Goal: Task Accomplishment & Management: Use online tool/utility

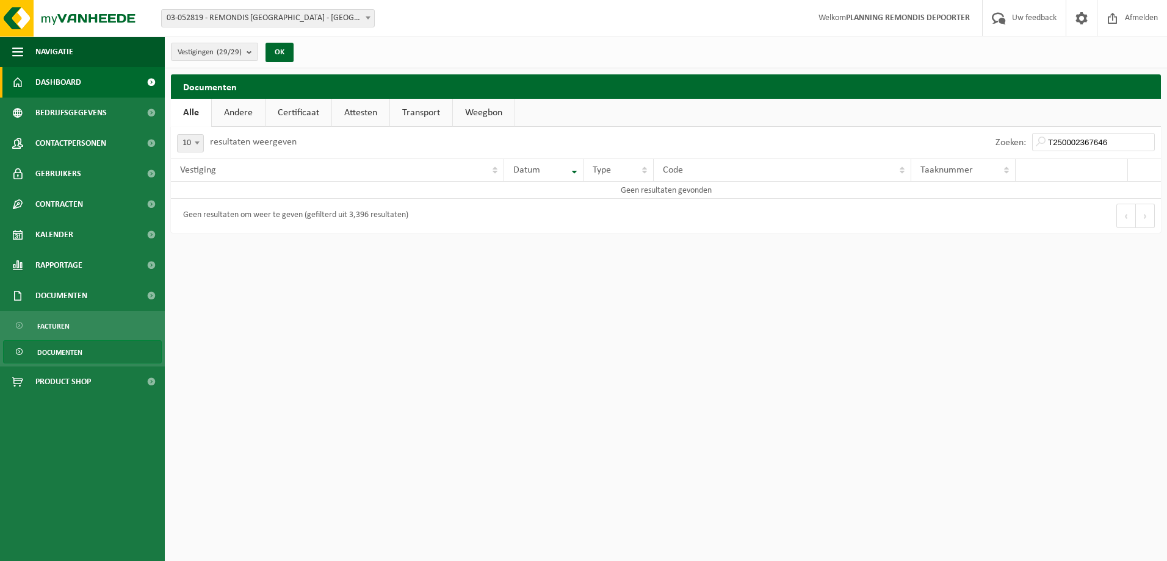
click at [65, 95] on span "Dashboard" at bounding box center [58, 82] width 46 height 31
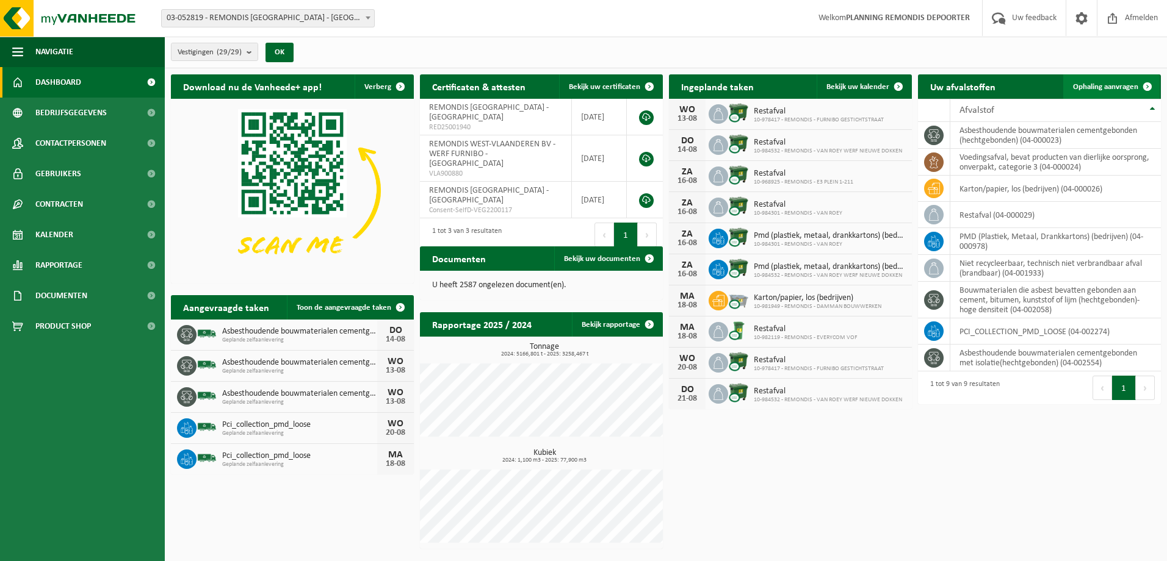
click at [1078, 83] on span "Ophaling aanvragen" at bounding box center [1105, 87] width 65 height 8
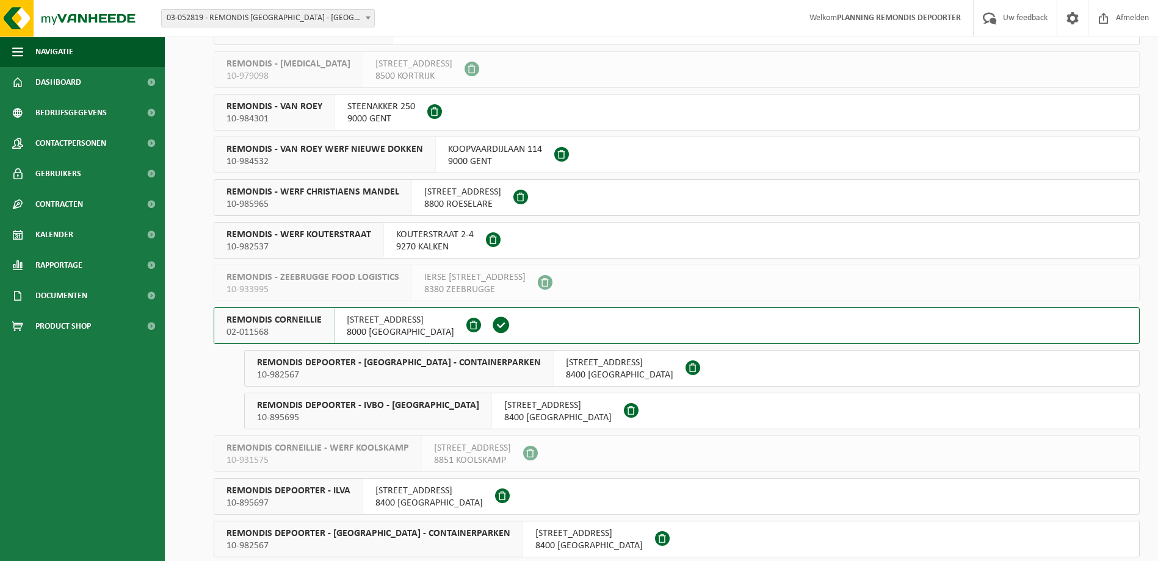
scroll to position [549, 0]
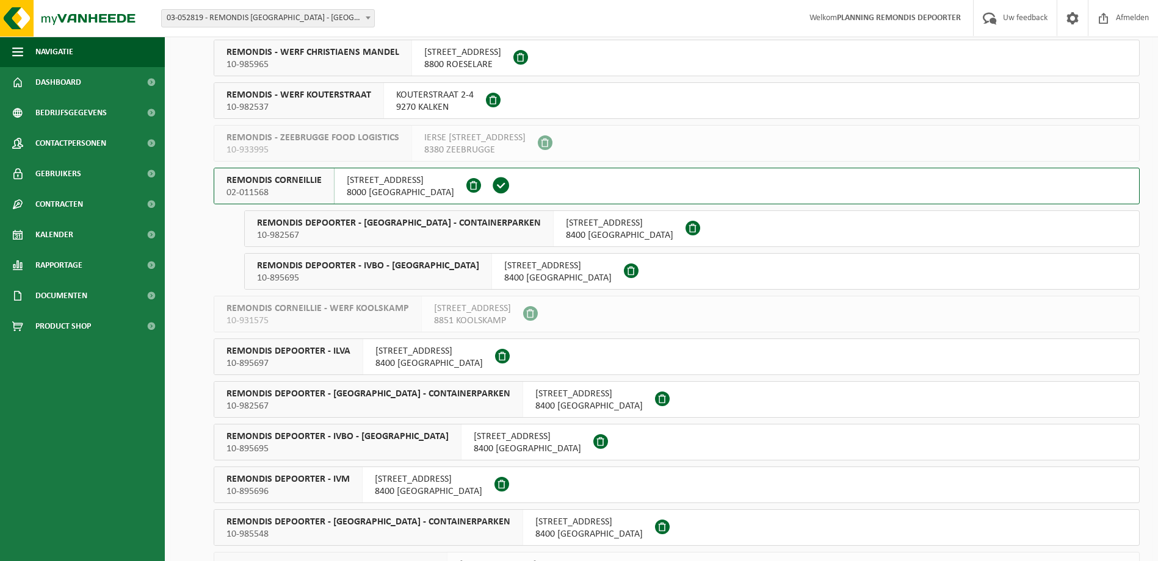
click at [293, 193] on span "02-011568" at bounding box center [273, 193] width 95 height 12
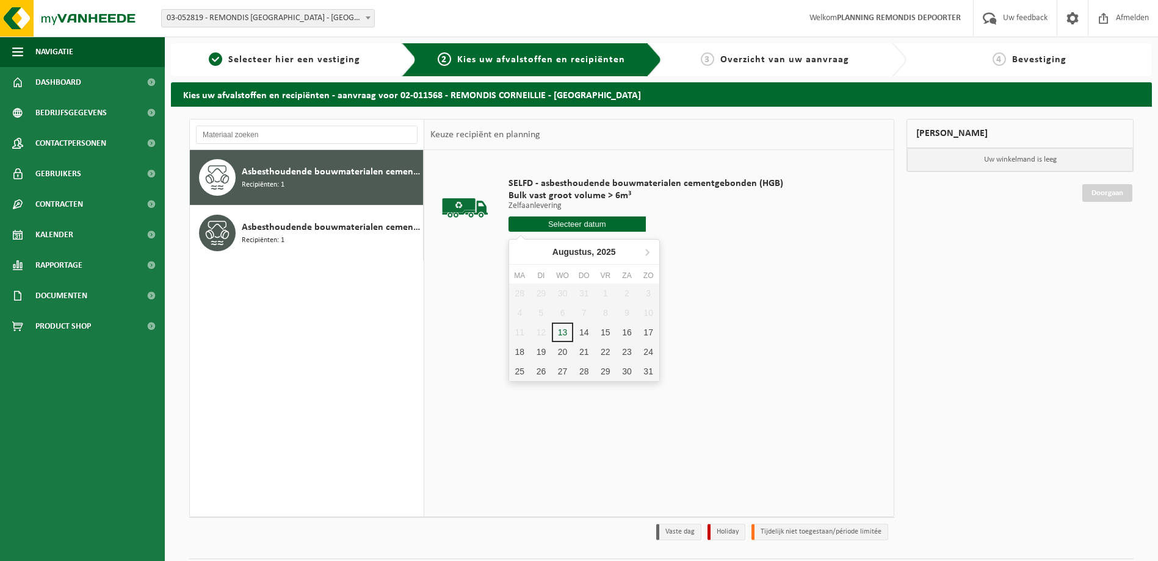
click at [528, 225] on input "text" at bounding box center [576, 224] width 137 height 15
click at [558, 332] on div "13" at bounding box center [562, 333] width 21 height 20
type input "Van 2025-08-13"
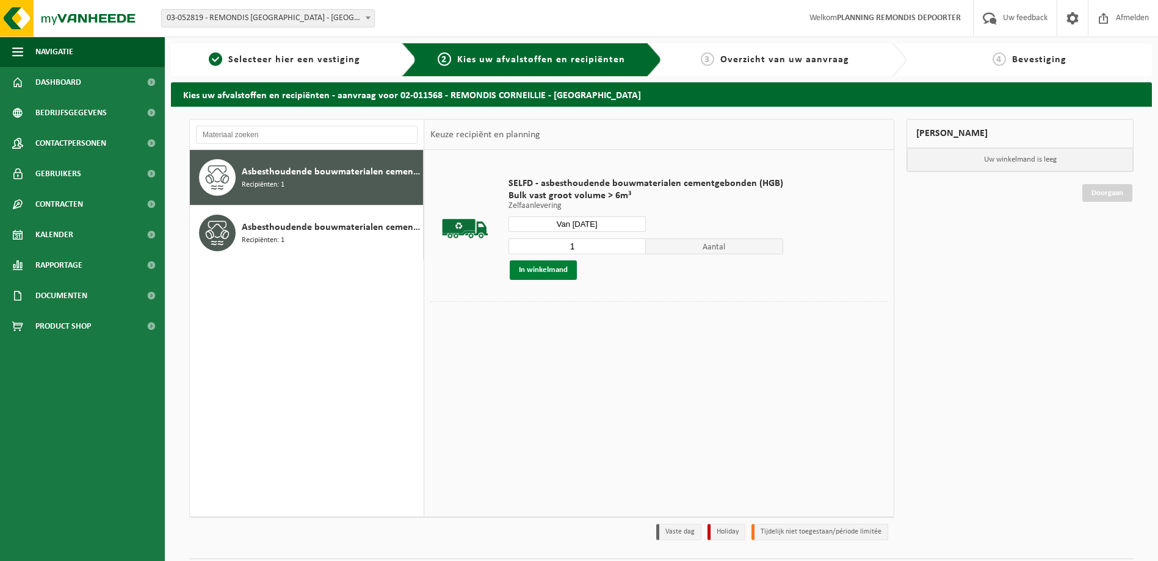
drag, startPoint x: 555, startPoint y: 267, endPoint x: 550, endPoint y: 262, distance: 6.5
click at [554, 266] on button "In winkelmand" at bounding box center [543, 271] width 67 height 20
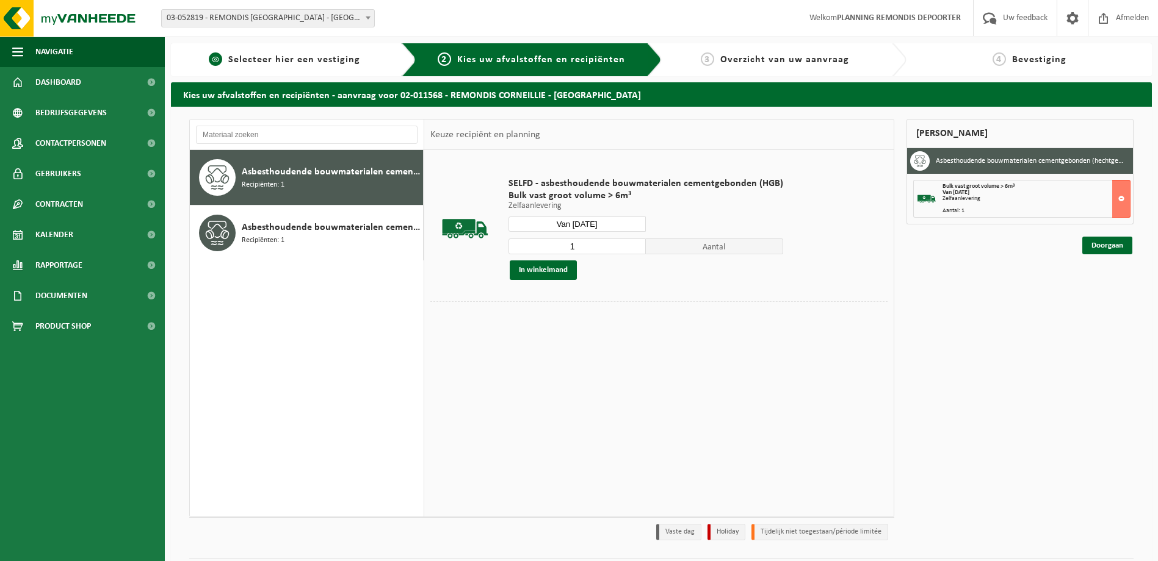
click at [313, 66] on link "1 Selecteer hier een vestiging" at bounding box center [284, 59] width 215 height 15
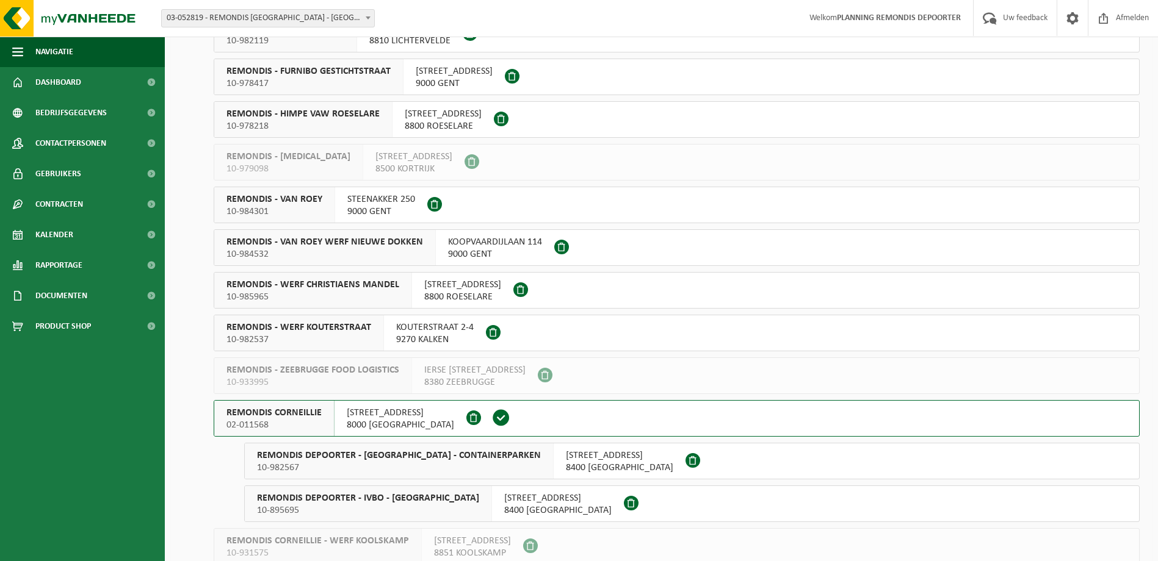
scroll to position [427, 0]
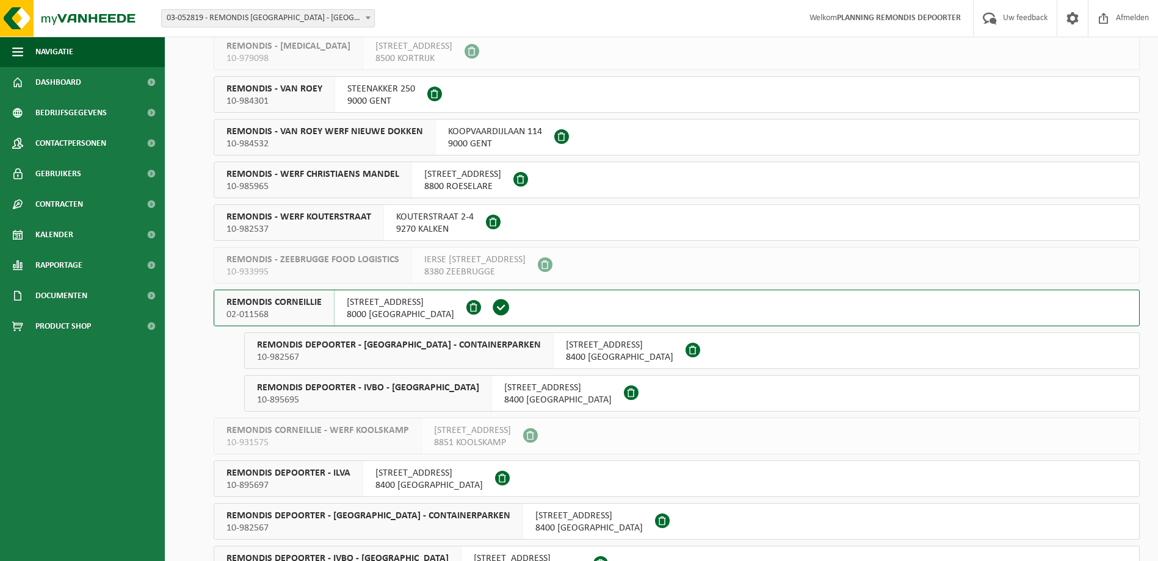
click at [367, 386] on span "REMONDIS DEPOORTER - IVBO - HUIS-AAN-HUIS" at bounding box center [368, 388] width 222 height 12
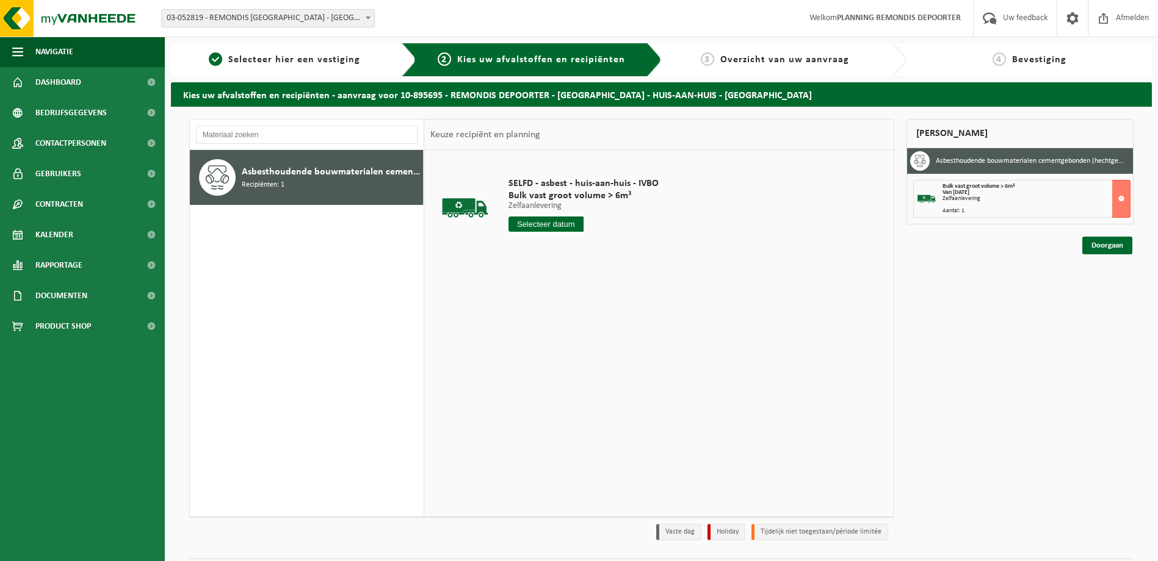
click at [545, 225] on input "text" at bounding box center [545, 224] width 75 height 15
click at [561, 336] on div "13" at bounding box center [562, 333] width 21 height 20
type input "Van 2025-08-13"
click at [527, 270] on button "In winkelmand" at bounding box center [543, 271] width 67 height 20
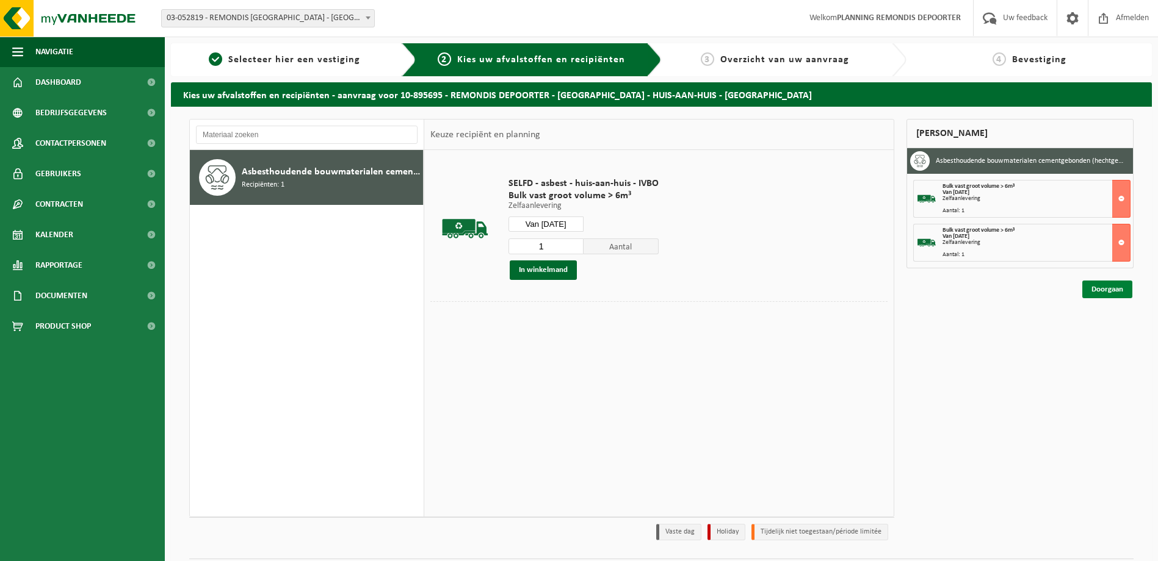
click at [1108, 292] on link "Doorgaan" at bounding box center [1107, 290] width 50 height 18
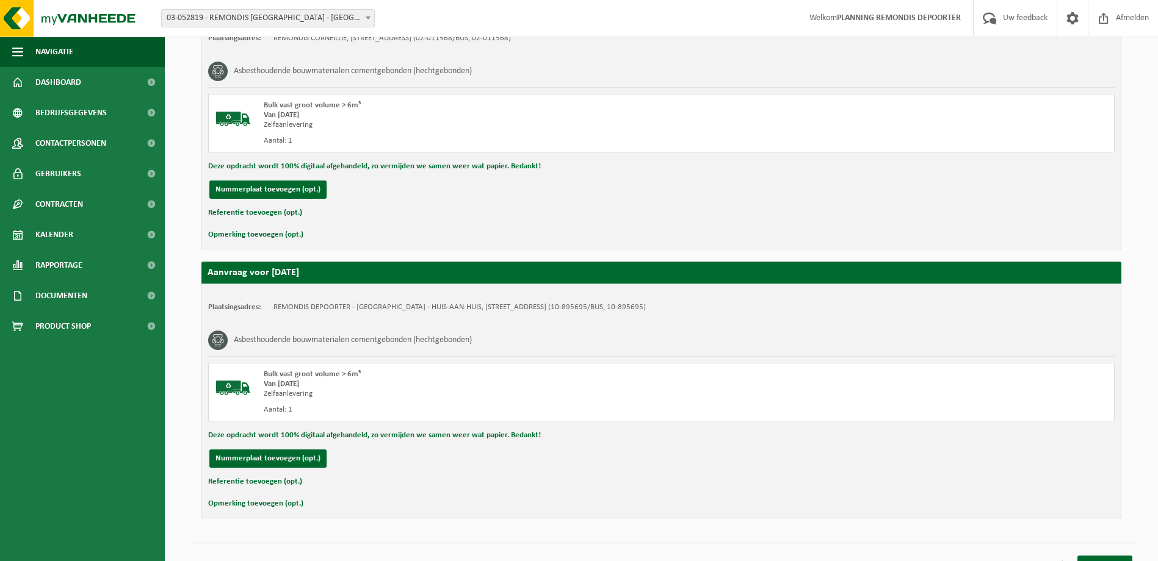
scroll to position [294, 0]
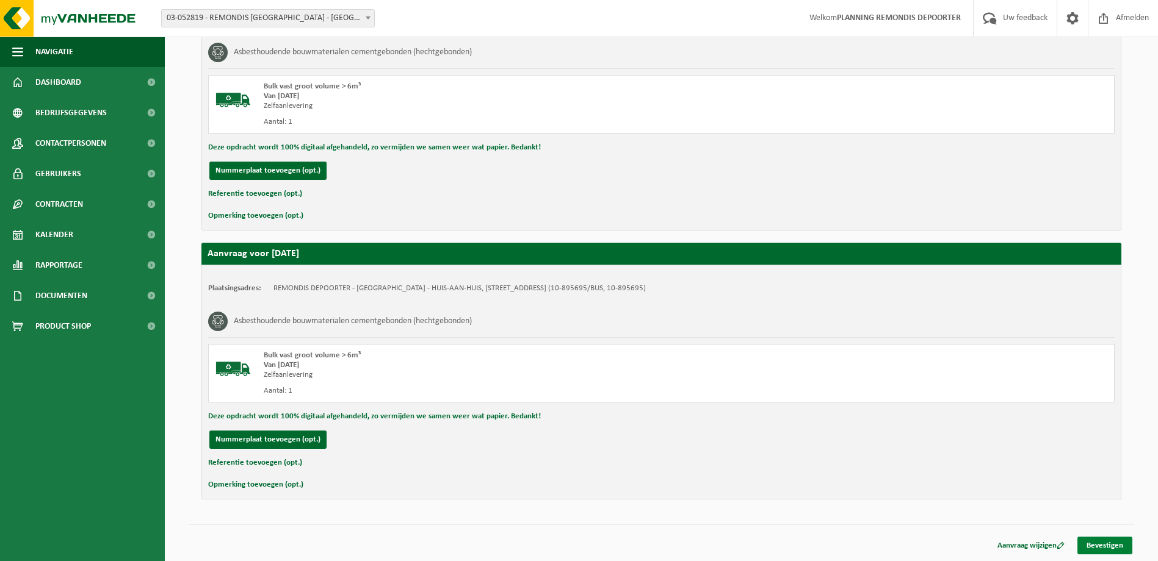
click at [1123, 542] on link "Bevestigen" at bounding box center [1104, 546] width 55 height 18
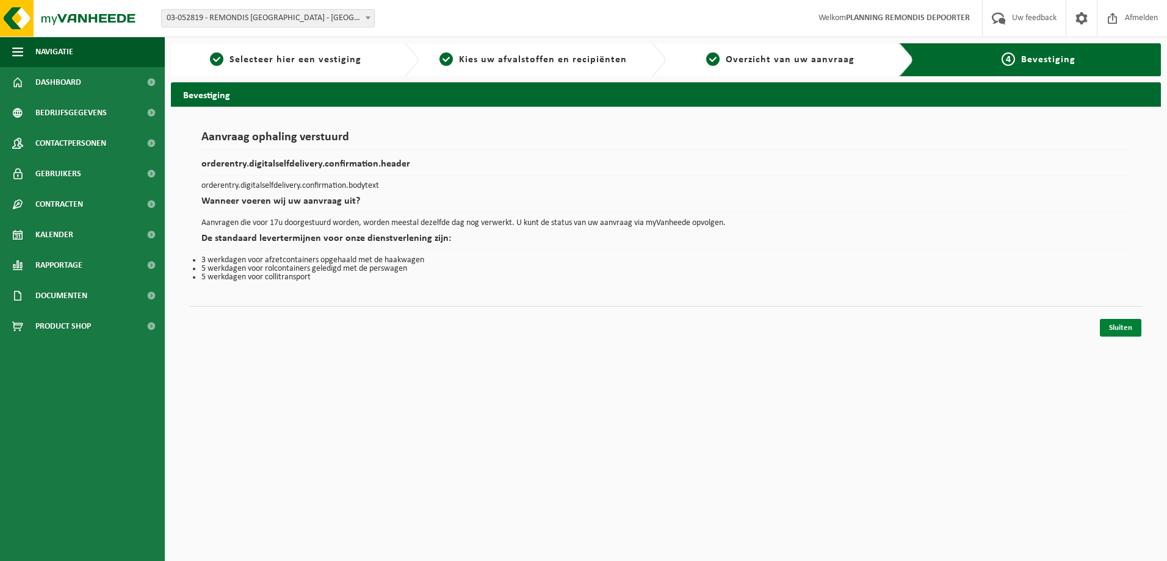
click at [1109, 329] on link "Sluiten" at bounding box center [1120, 328] width 41 height 18
